Goal: Use online tool/utility: Use online tool/utility

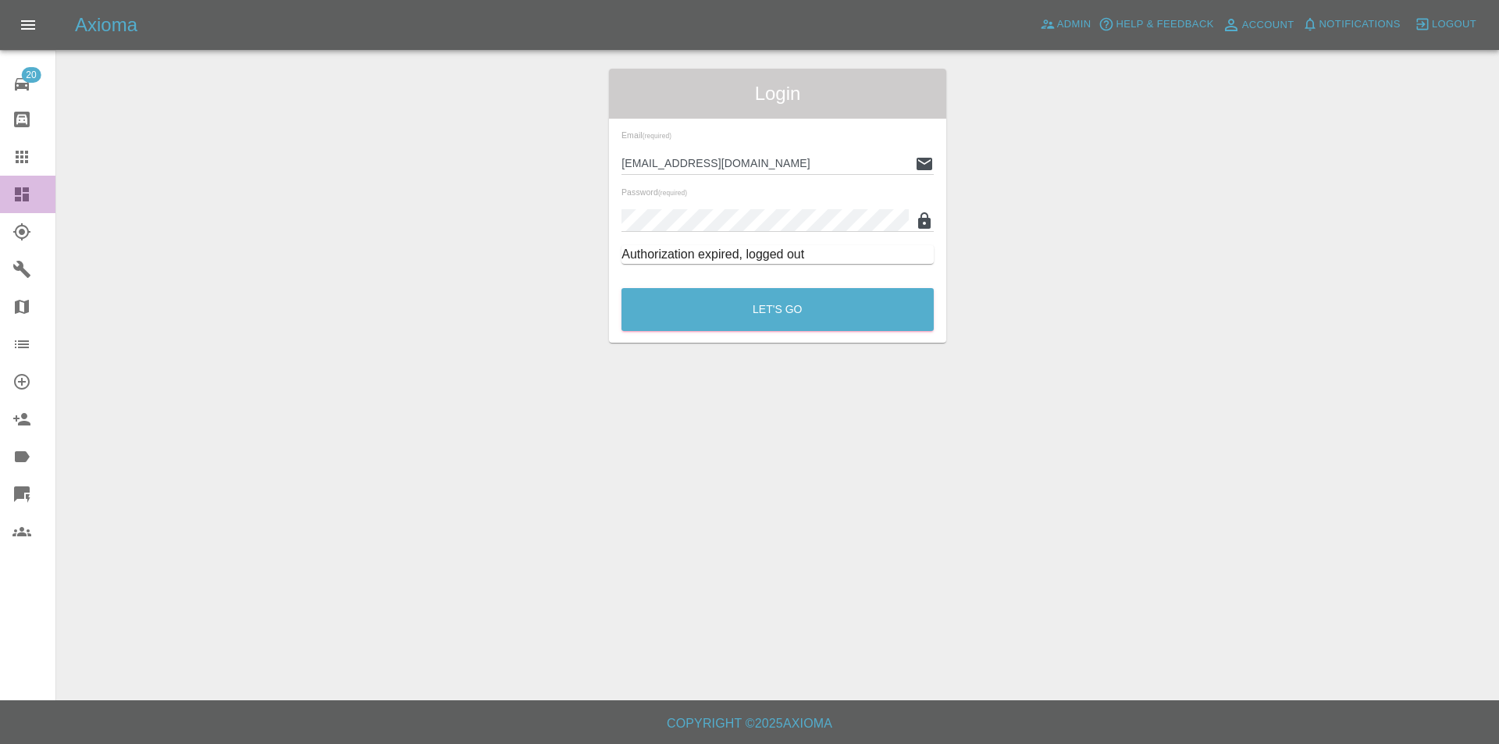
click at [11, 212] on link "Dashboard" at bounding box center [27, 194] width 55 height 37
click at [12, 205] on link "Dashboard" at bounding box center [27, 194] width 55 height 37
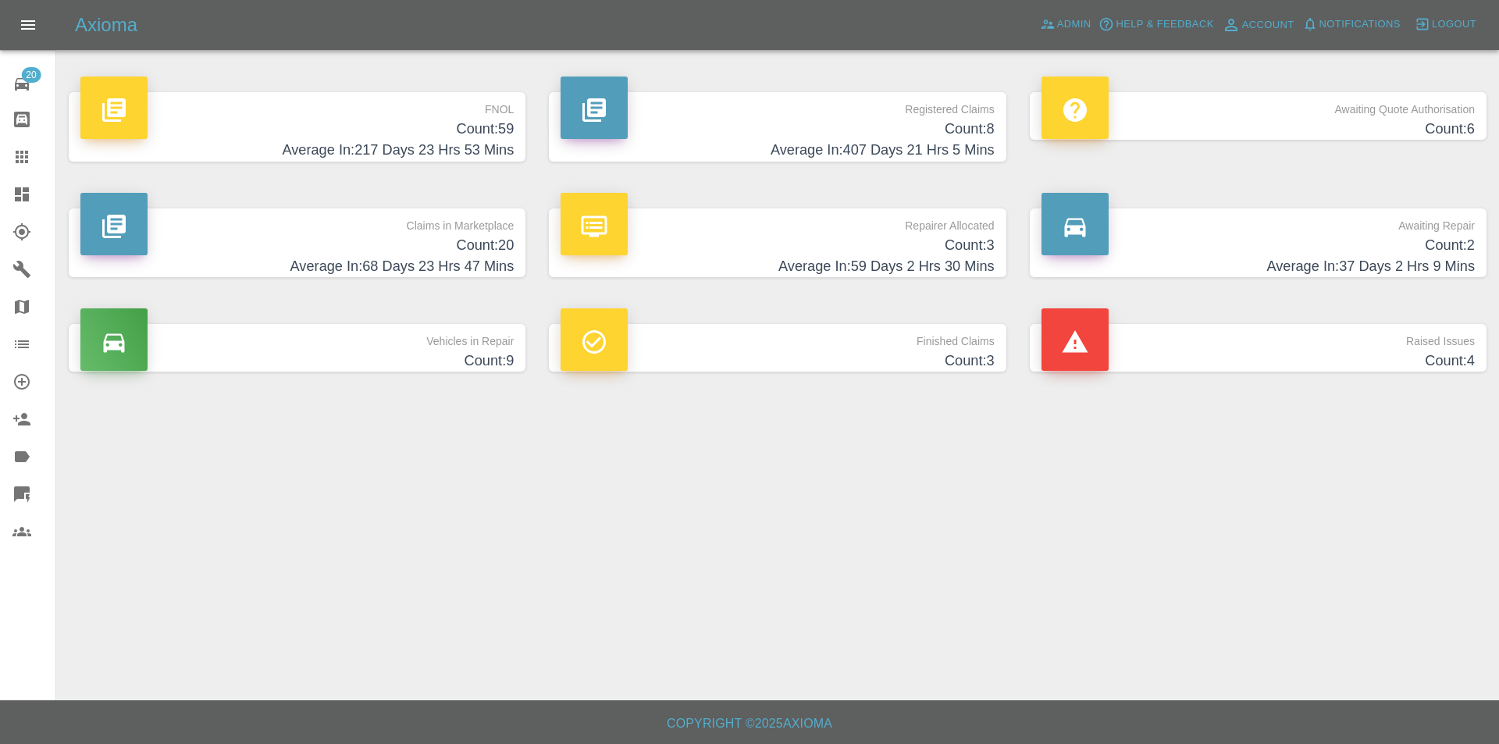
click at [424, 146] on h4 "Average In: 217 Days 23 Hrs 53 Mins" at bounding box center [296, 150] width 433 height 21
click at [183, 156] on h4 "Average In: 217 Days 23 Hrs 53 Mins" at bounding box center [296, 150] width 433 height 21
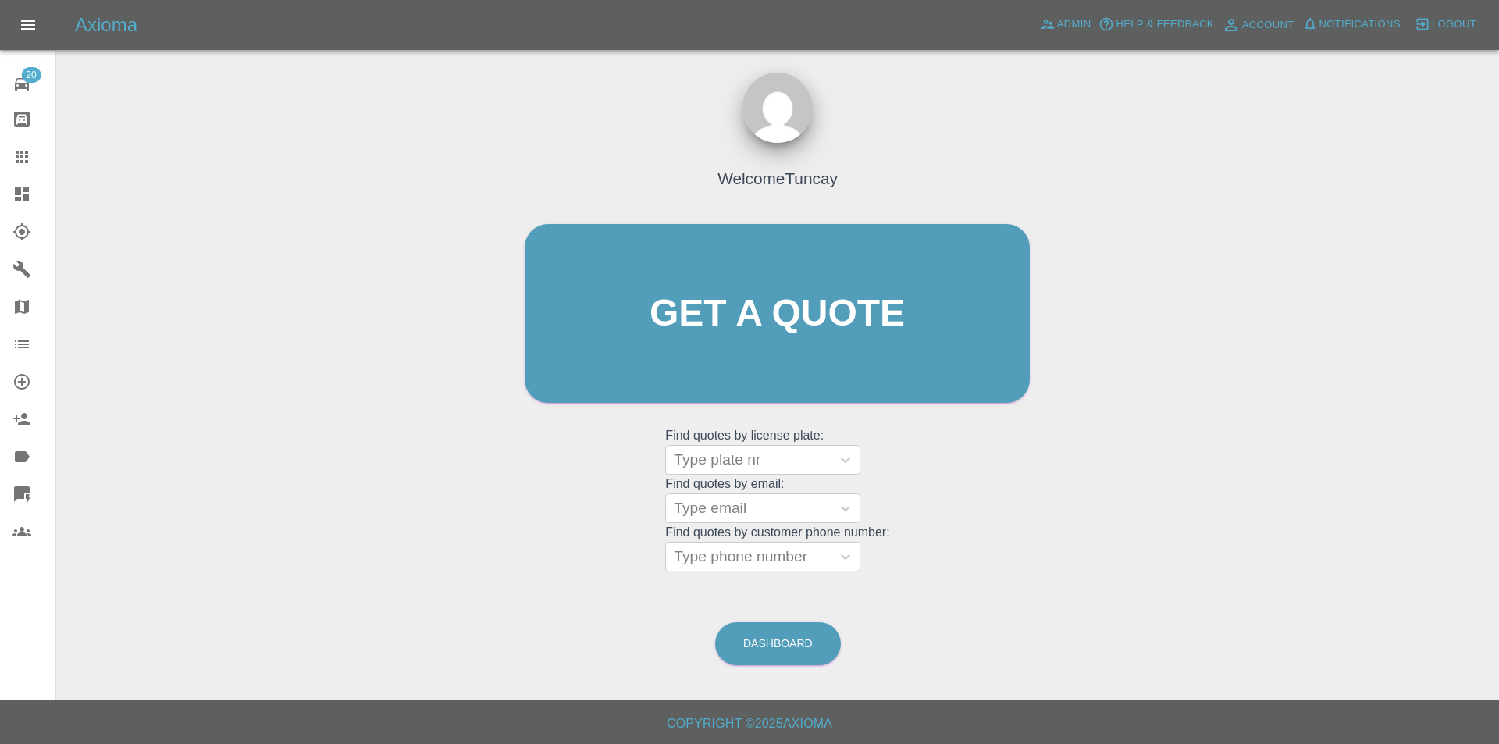
click at [30, 483] on link "Quick Quote" at bounding box center [27, 494] width 55 height 37
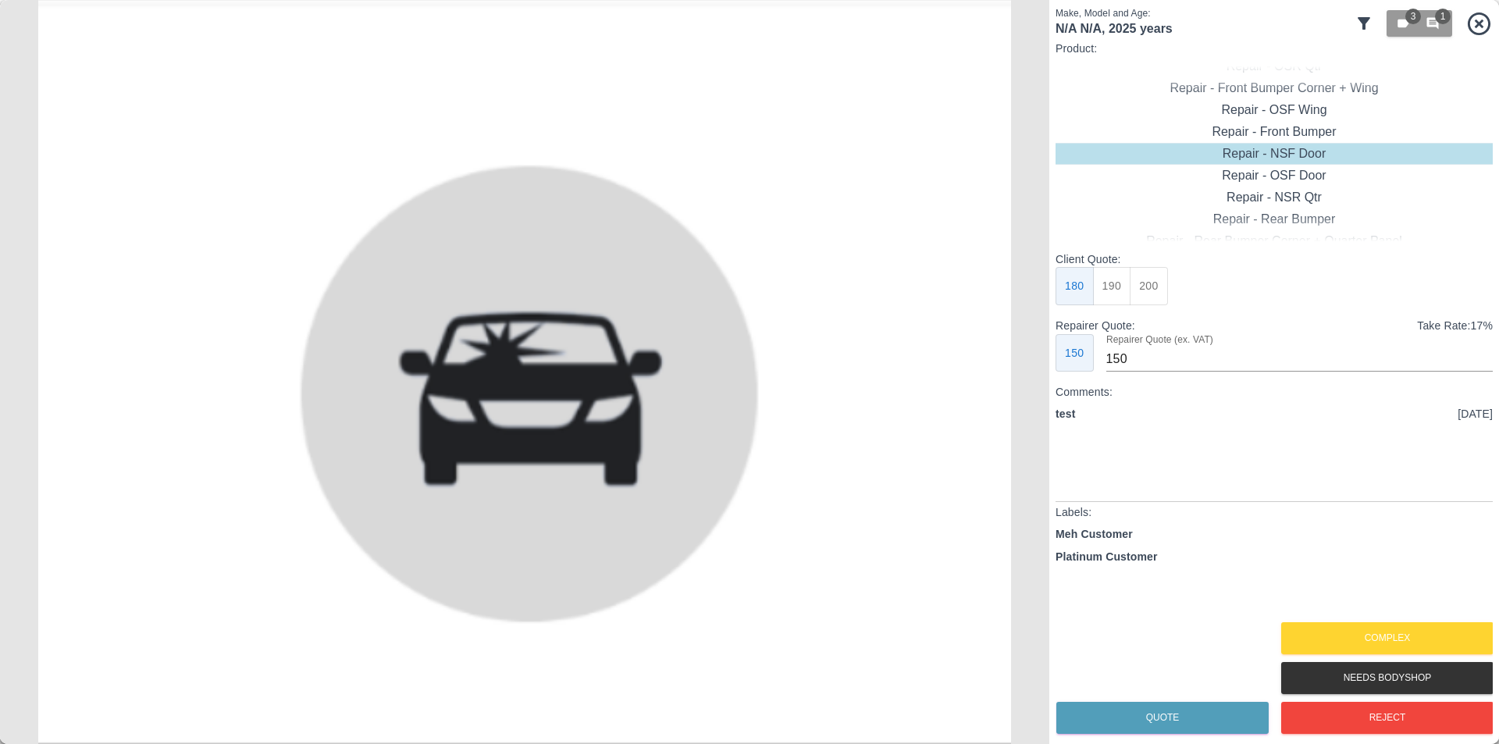
click at [1376, 24] on div "3 1" at bounding box center [1424, 23] width 138 height 34
click at [1371, 23] on icon at bounding box center [1364, 23] width 19 height 19
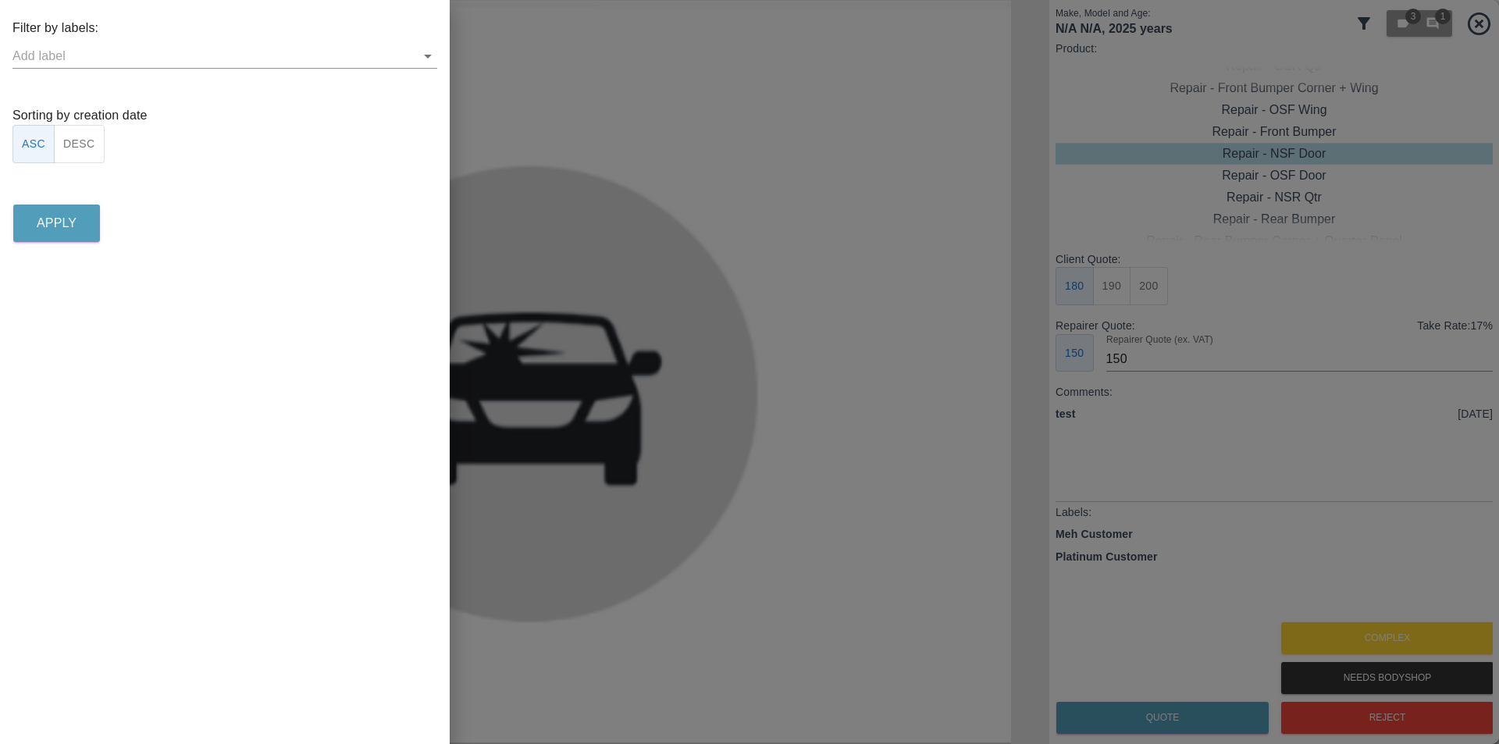
click at [137, 55] on input "text" at bounding box center [212, 56] width 401 height 24
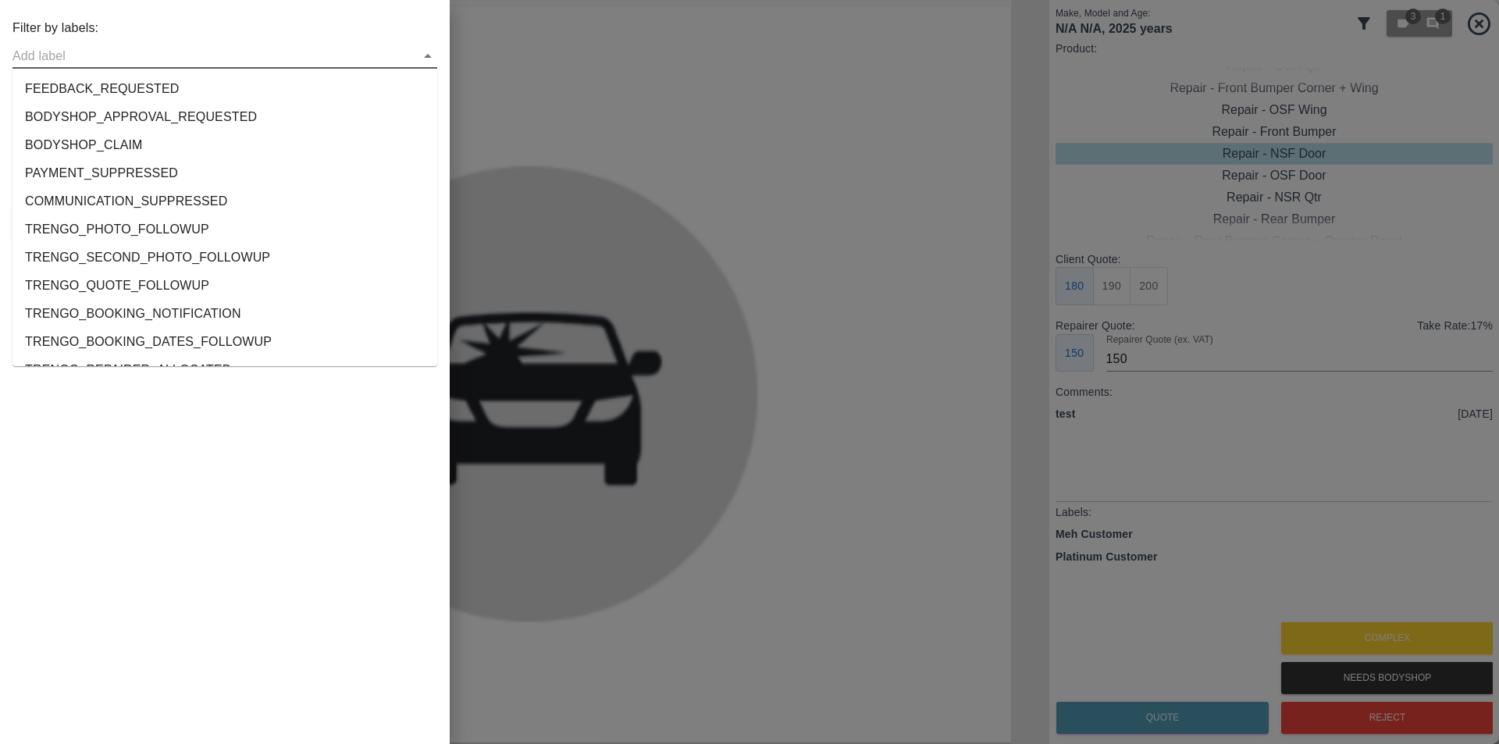
click at [115, 86] on li "FEEDBACK_REQUESTED" at bounding box center [224, 89] width 425 height 28
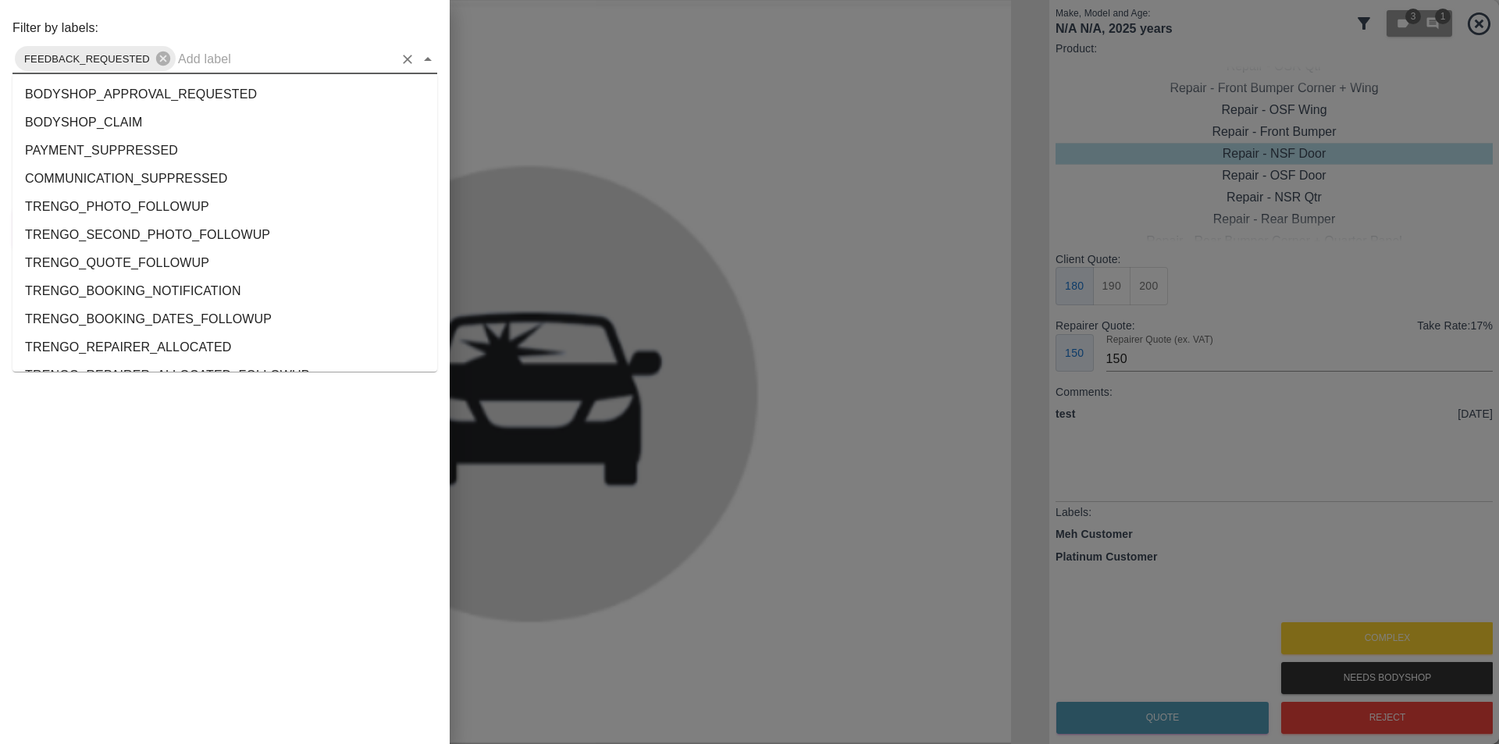
click at [184, 55] on input "text" at bounding box center [286, 59] width 216 height 24
click at [171, 101] on li "BODYSHOP_APPROVAL_REQUESTED" at bounding box center [224, 94] width 425 height 28
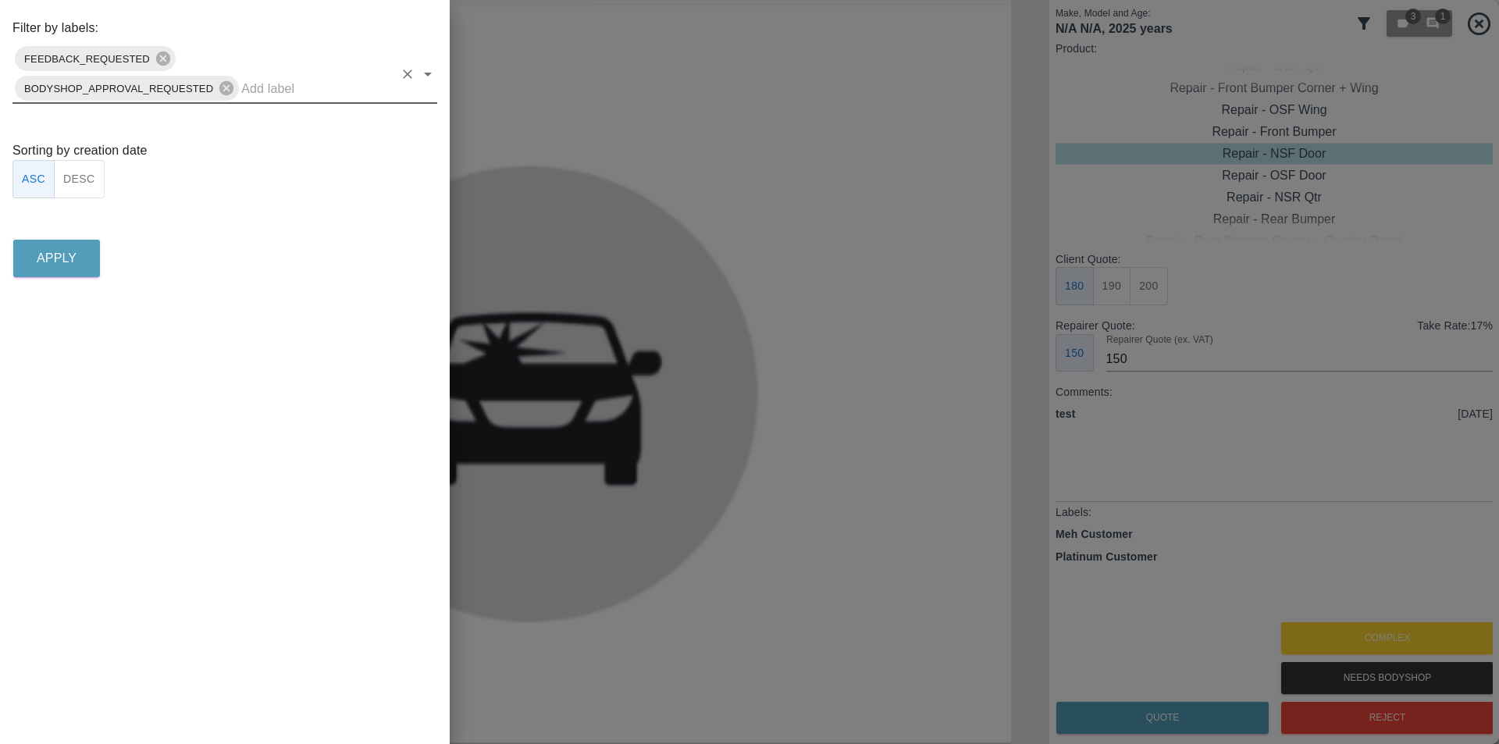
click at [53, 231] on div "Filter by labels: FEEDBACK_REQUESTED BODYSHOP_APPROVAL_REQUESTED Sorting by cre…" at bounding box center [225, 150] width 450 height 262
click at [53, 250] on p "Apply" at bounding box center [57, 258] width 40 height 19
